Goal: Task Accomplishment & Management: Complete application form

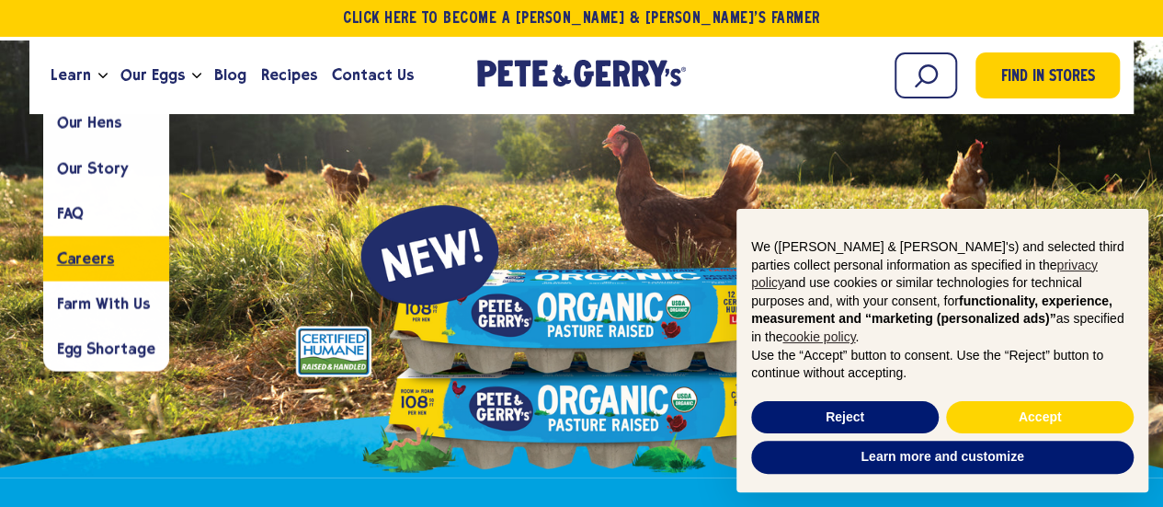
click at [68, 265] on span "Careers" at bounding box center [85, 257] width 57 height 17
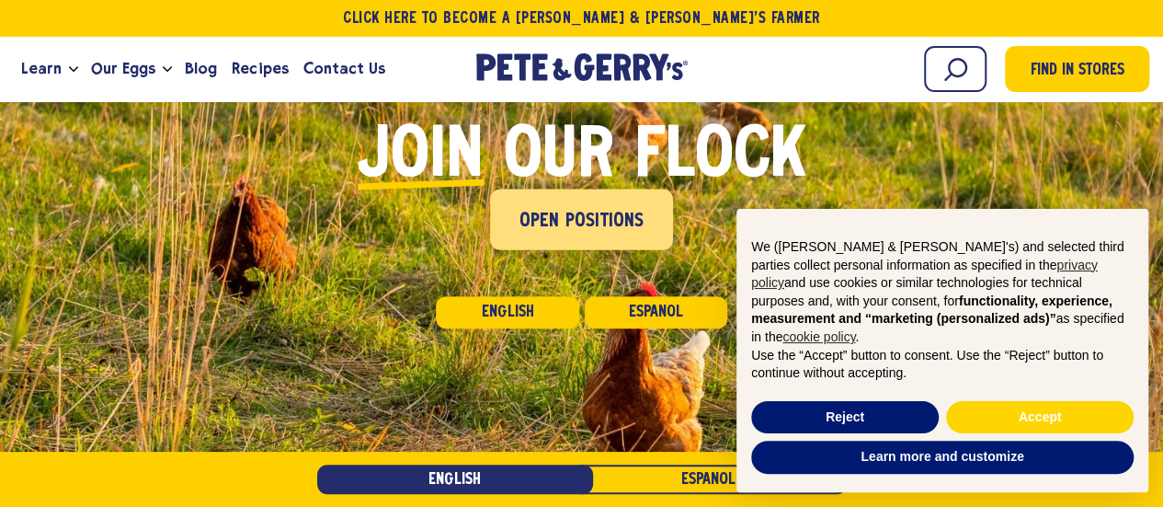
click at [553, 222] on span "Open Positions" at bounding box center [581, 221] width 125 height 29
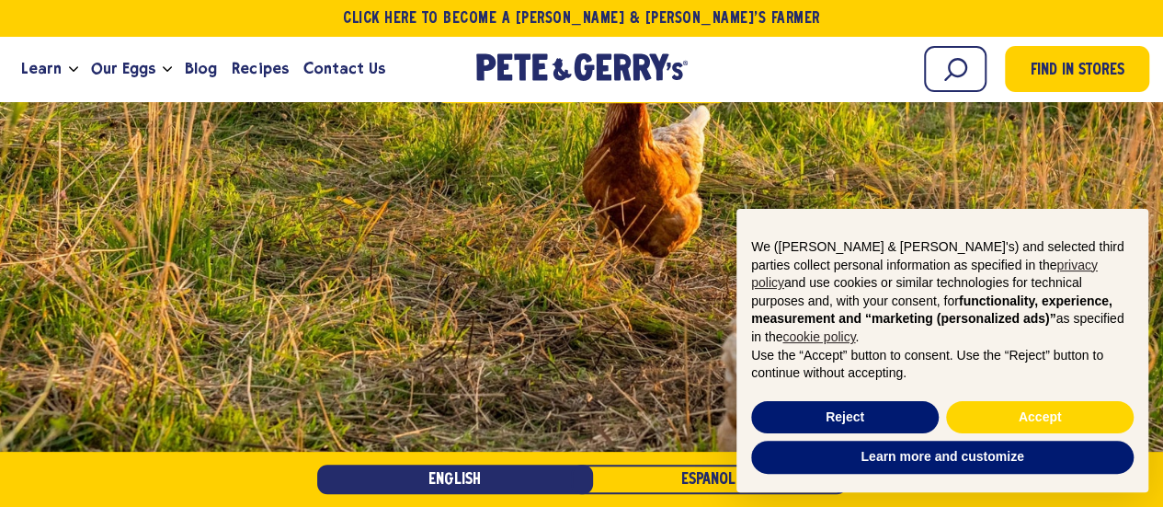
scroll to position [563, 0]
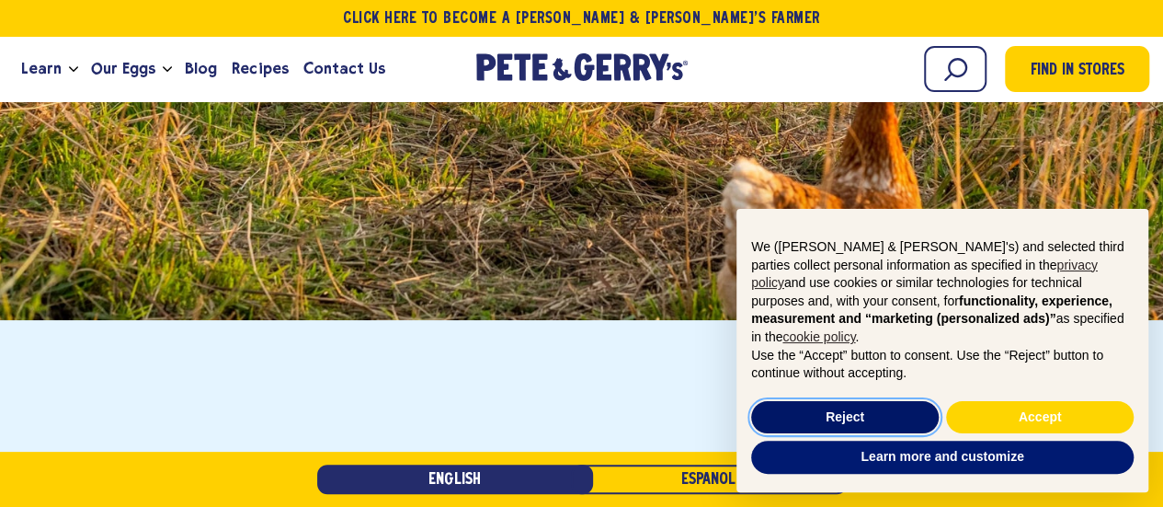
click at [888, 411] on button "Reject" at bounding box center [845, 417] width 188 height 33
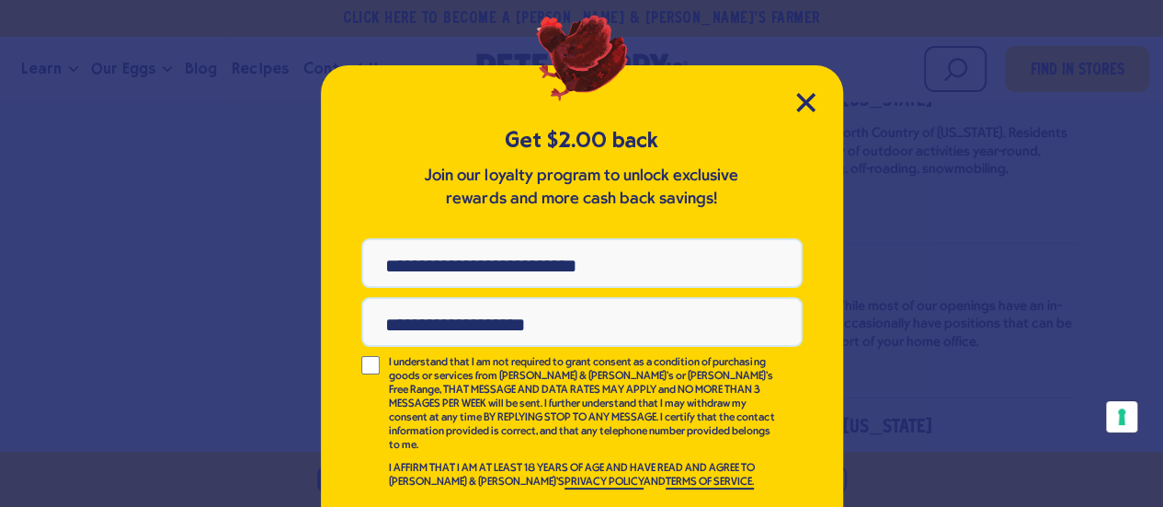
scroll to position [51, 0]
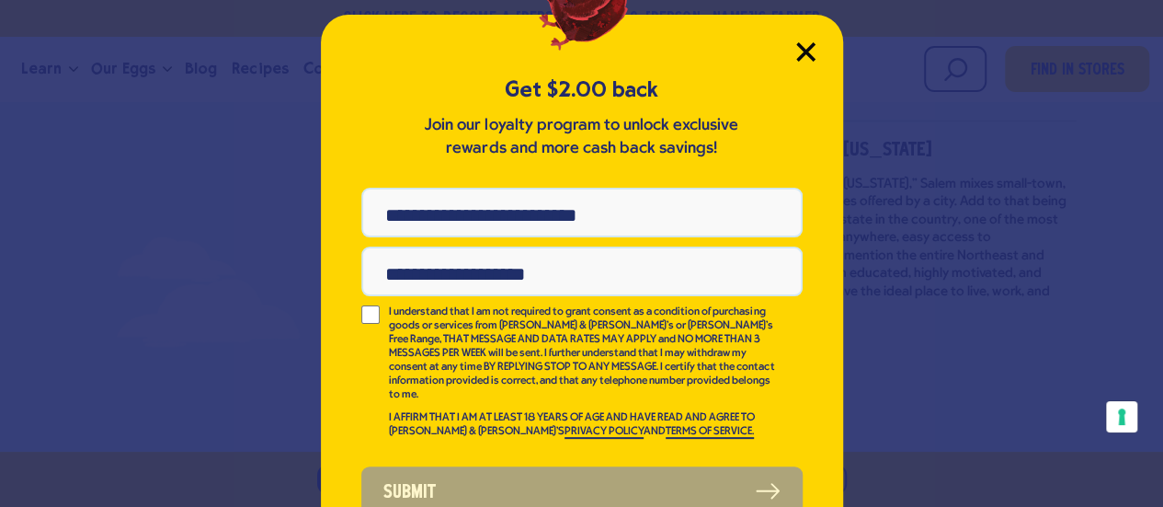
click at [800, 55] on icon "Close Modal" at bounding box center [805, 51] width 17 height 17
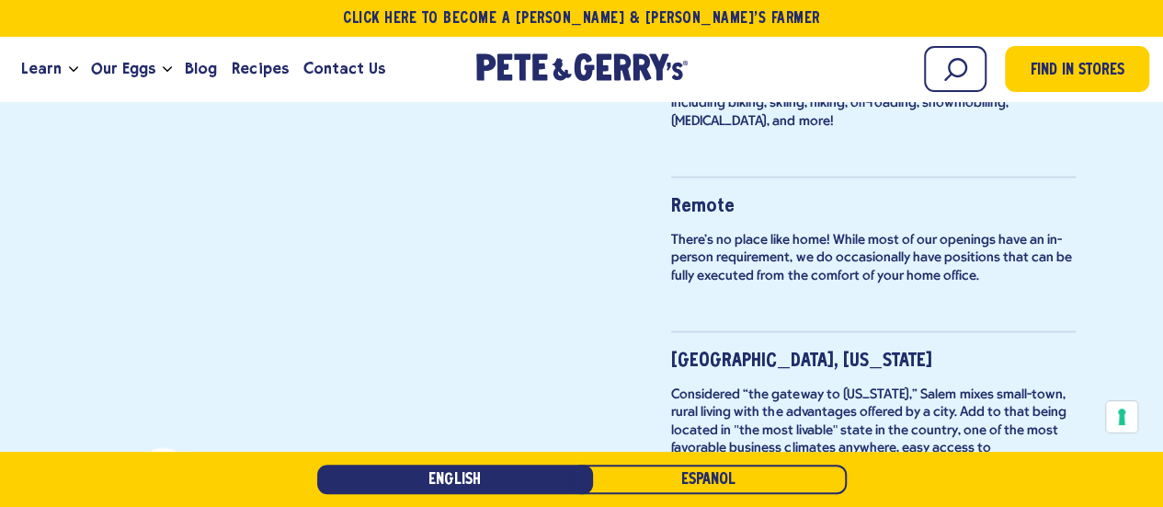
scroll to position [1666, 0]
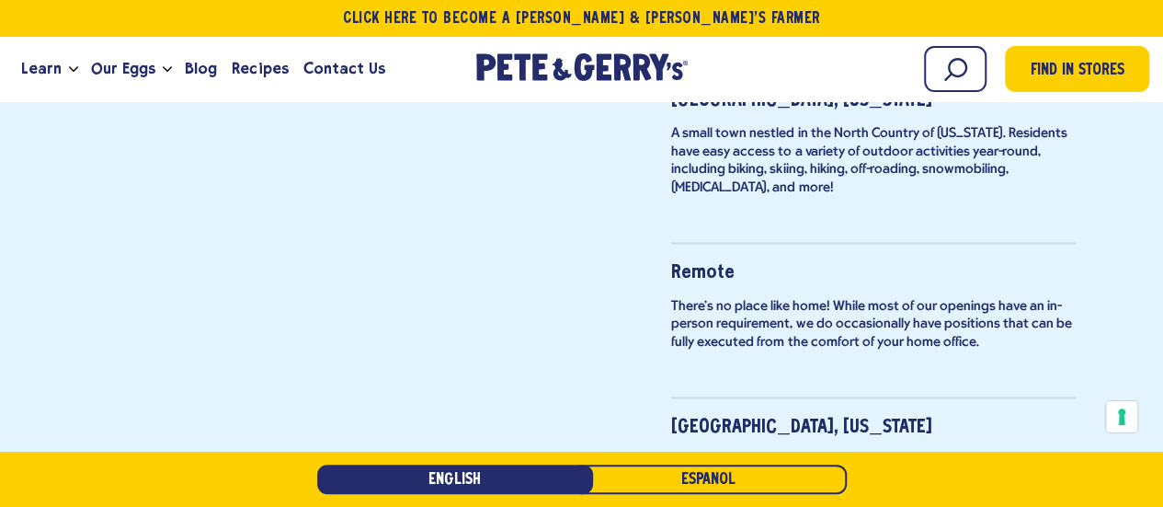
click at [714, 263] on strong "Remote" at bounding box center [702, 271] width 63 height 17
click at [745, 301] on p "There's no place like home! While most of our openings have an in-person requir…" at bounding box center [873, 324] width 405 height 54
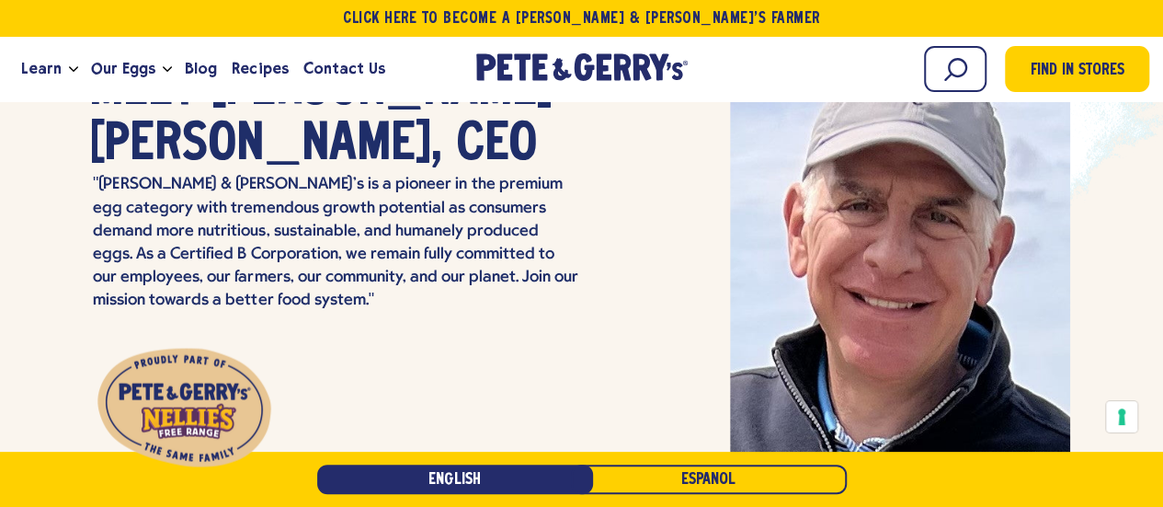
scroll to position [5067, 0]
